Goal: Browse casually: Explore the website without a specific task or goal

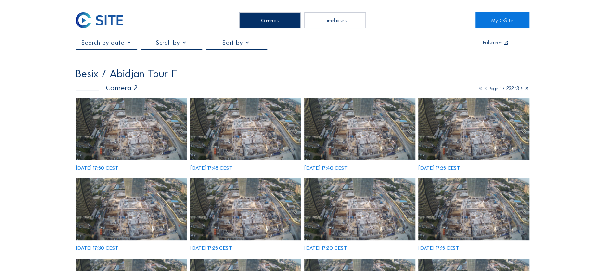
click at [127, 126] on img at bounding box center [131, 129] width 111 height 63
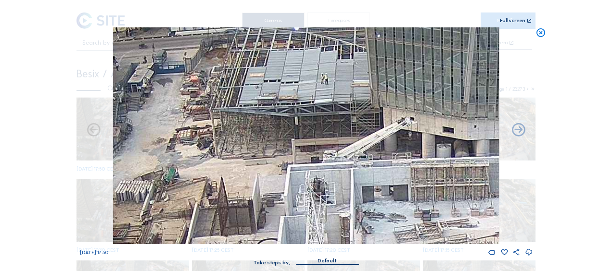
drag, startPoint x: 145, startPoint y: 125, endPoint x: 191, endPoint y: 123, distance: 46.2
click at [191, 123] on img at bounding box center [306, 135] width 386 height 217
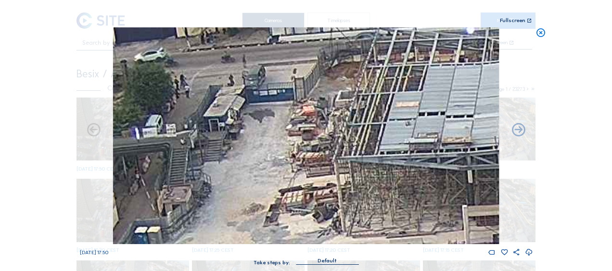
drag, startPoint x: 179, startPoint y: 114, endPoint x: 281, endPoint y: 184, distance: 123.6
click at [281, 184] on img at bounding box center [306, 135] width 386 height 217
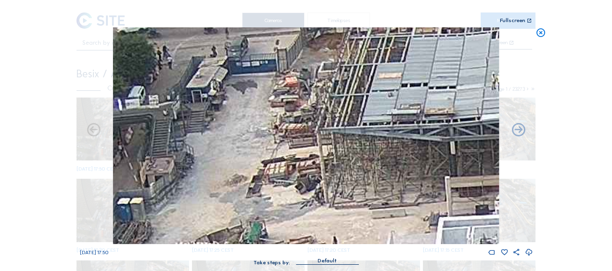
drag, startPoint x: 290, startPoint y: 180, endPoint x: 267, endPoint y: 131, distance: 54.4
click at [267, 131] on img at bounding box center [306, 135] width 386 height 217
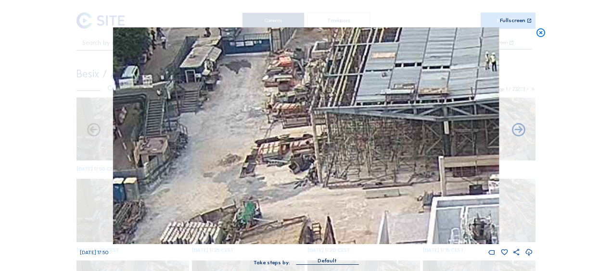
click at [542, 33] on icon at bounding box center [540, 32] width 11 height 11
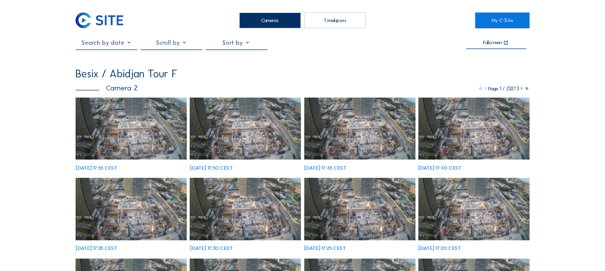
click at [117, 123] on img at bounding box center [131, 129] width 111 height 63
